Goal: Navigation & Orientation: Find specific page/section

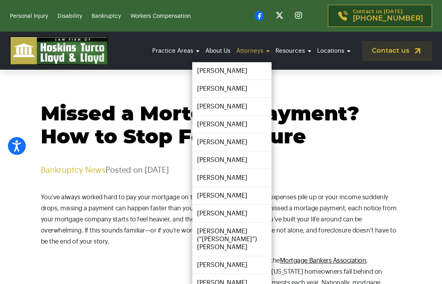
click at [249, 47] on link "Attorneys" at bounding box center [252, 51] width 37 height 22
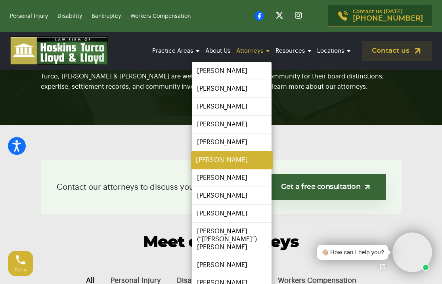
scroll to position [82, 0]
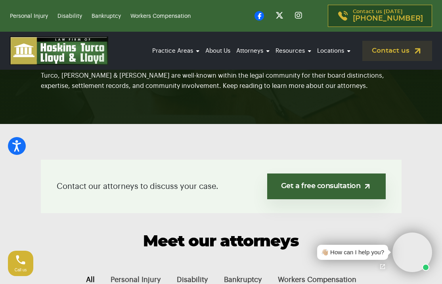
click at [40, 55] on img at bounding box center [59, 50] width 98 height 29
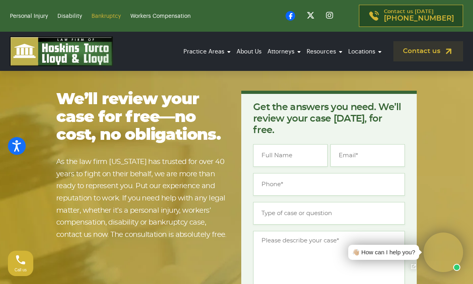
scroll to position [2583, 0]
